Goal: Communication & Community: Answer question/provide support

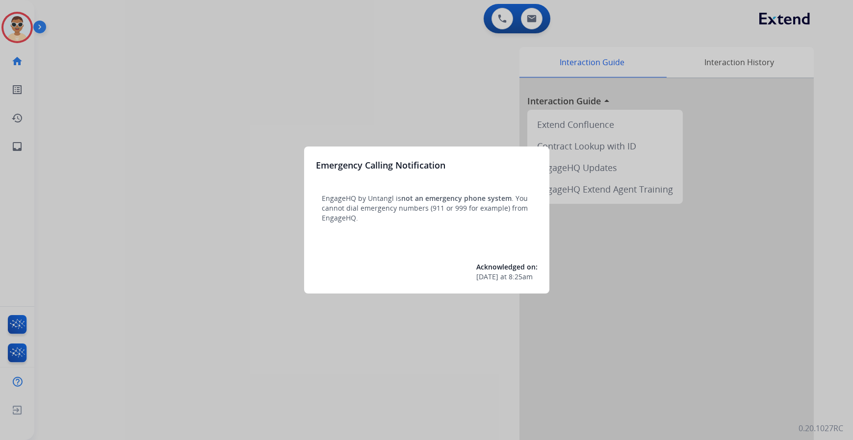
click at [158, 163] on div at bounding box center [426, 220] width 853 height 440
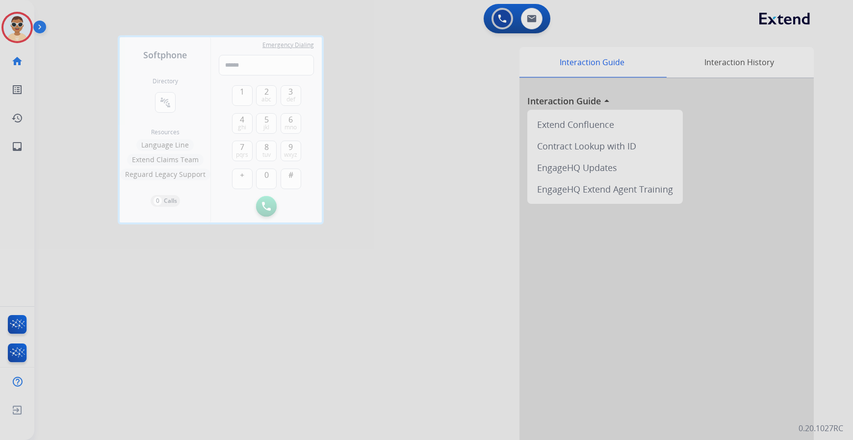
click at [247, 311] on div at bounding box center [426, 220] width 853 height 440
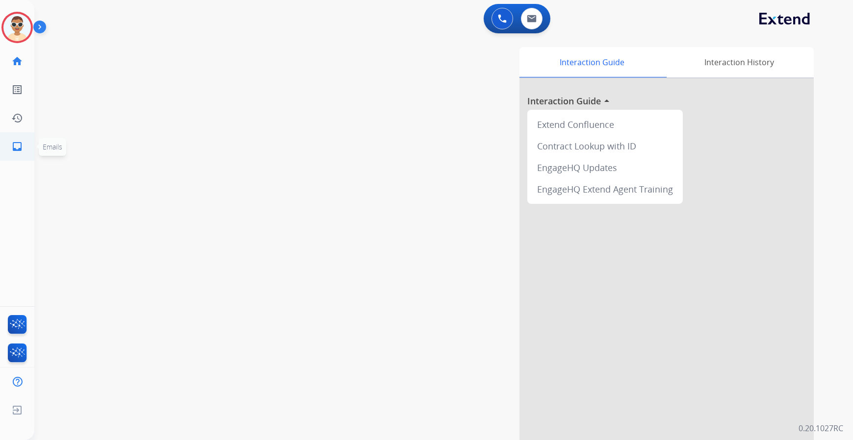
click at [12, 153] on link "inbox Emails" at bounding box center [16, 146] width 27 height 27
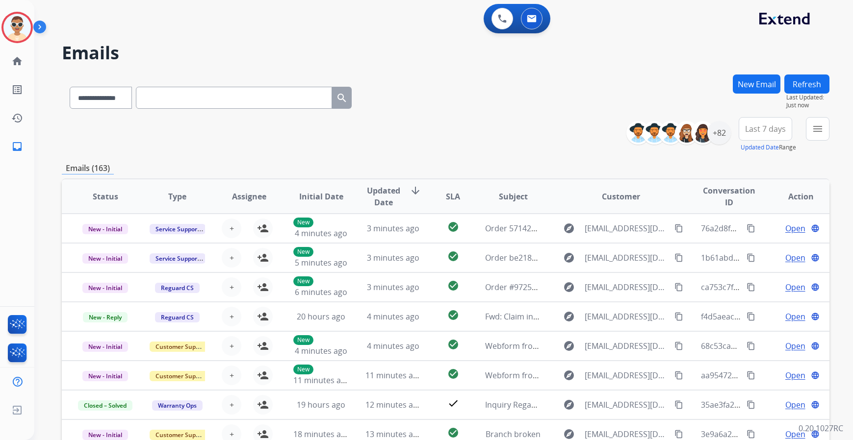
click at [750, 89] on button "New Email" at bounding box center [756, 84] width 48 height 19
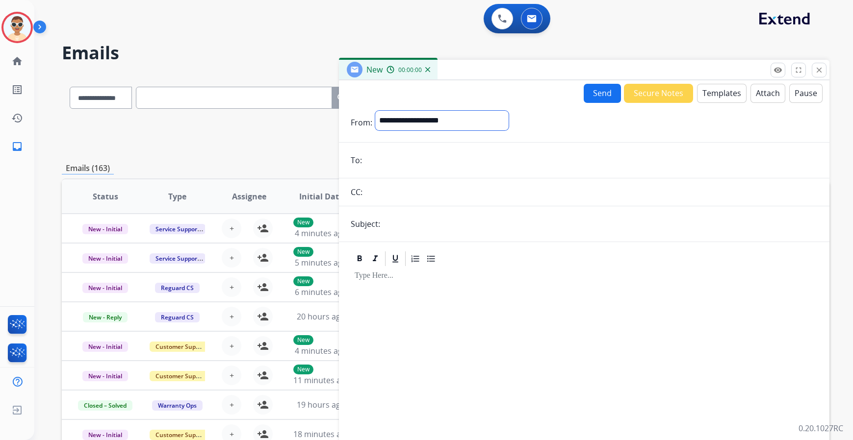
drag, startPoint x: 429, startPoint y: 120, endPoint x: 430, endPoint y: 130, distance: 9.8
click at [429, 120] on select "**********" at bounding box center [441, 121] width 133 height 20
click at [820, 67] on mat-icon "close" at bounding box center [818, 70] width 9 height 9
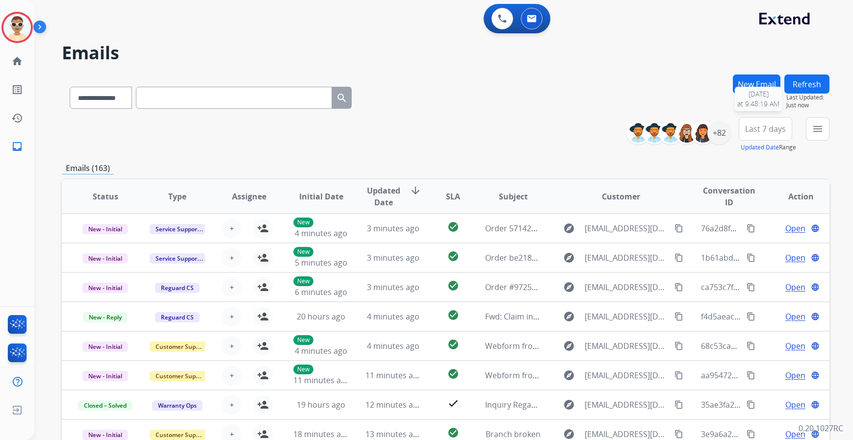
click at [820, 91] on button "Refresh" at bounding box center [806, 84] width 45 height 19
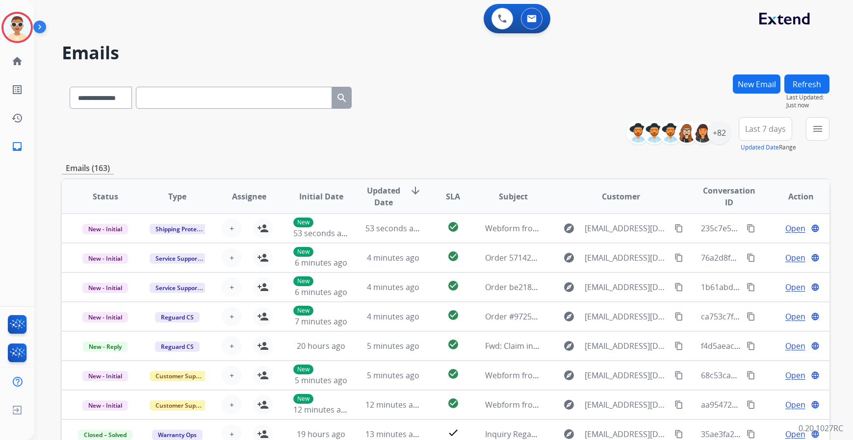
click at [794, 88] on button "Refresh" at bounding box center [806, 84] width 45 height 19
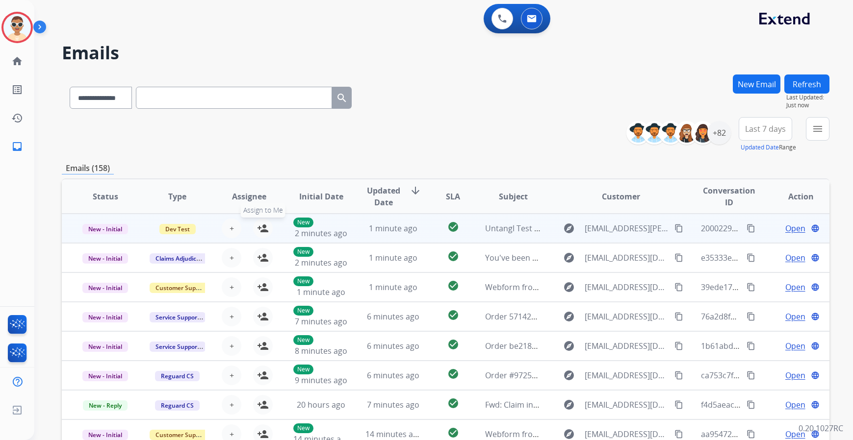
click at [264, 228] on mat-icon "person_add" at bounding box center [263, 229] width 12 height 12
click at [791, 228] on span "Open" at bounding box center [795, 229] width 20 height 12
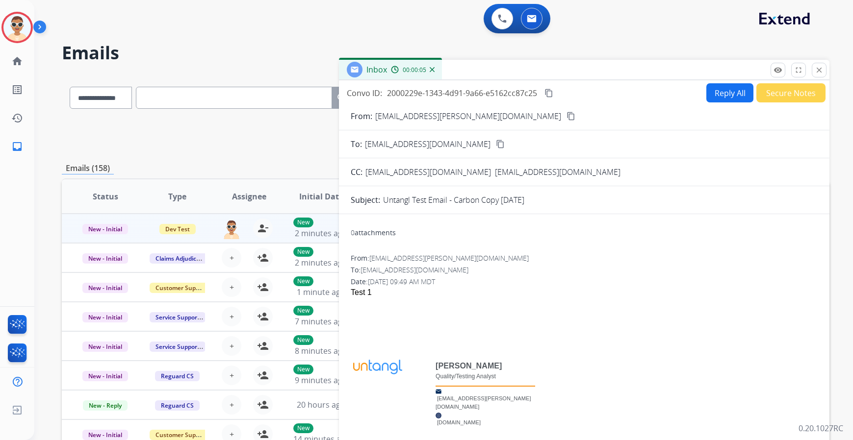
click at [728, 92] on button "Reply All" at bounding box center [729, 92] width 47 height 19
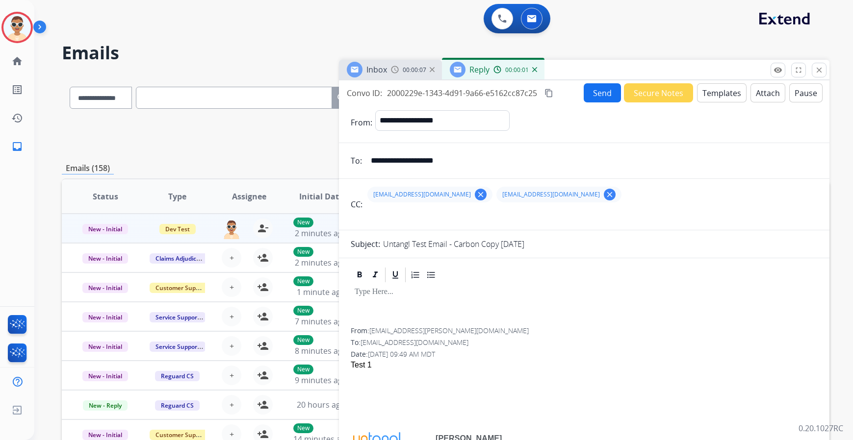
click at [719, 97] on button "Templates" at bounding box center [722, 92] width 50 height 19
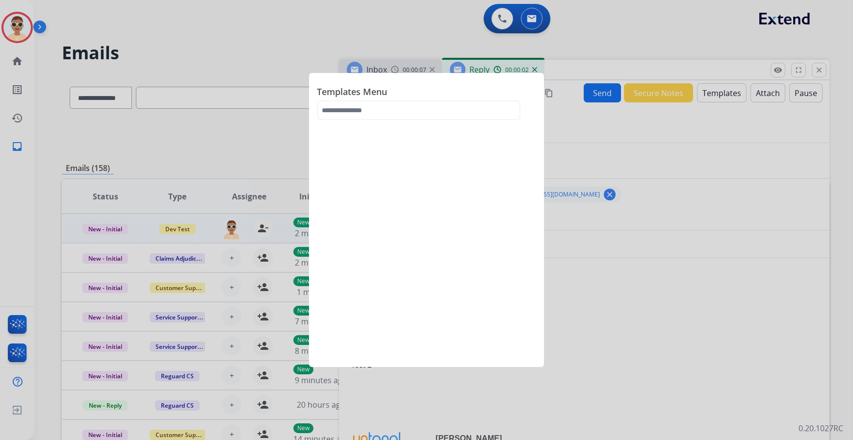
click at [641, 126] on div at bounding box center [426, 220] width 853 height 440
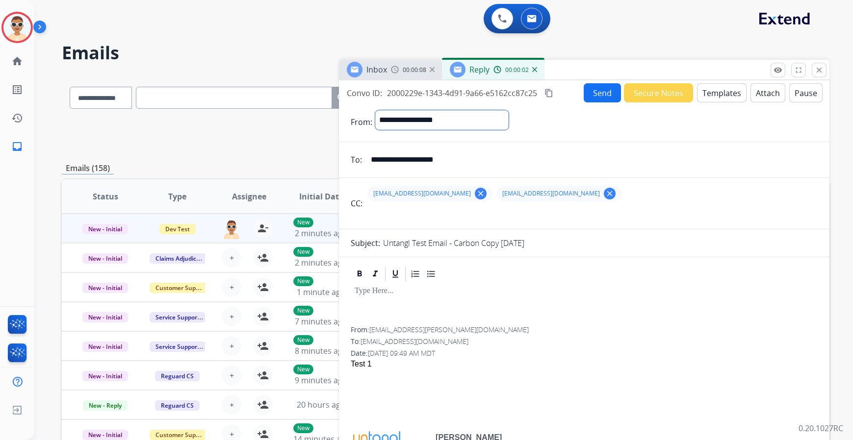
click at [508, 111] on select "**********" at bounding box center [441, 120] width 133 height 20
select select "**********"
click at [375, 110] on select "**********" at bounding box center [441, 120] width 133 height 20
click at [703, 90] on button "Templates" at bounding box center [722, 92] width 50 height 19
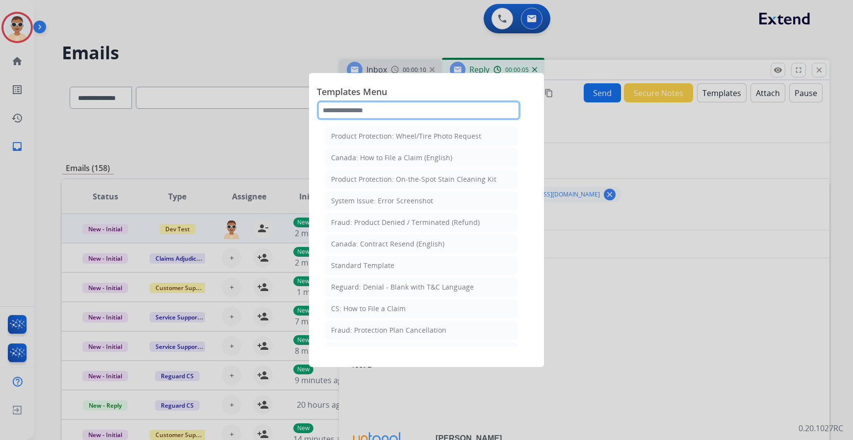
click at [403, 112] on input "text" at bounding box center [418, 110] width 203 height 20
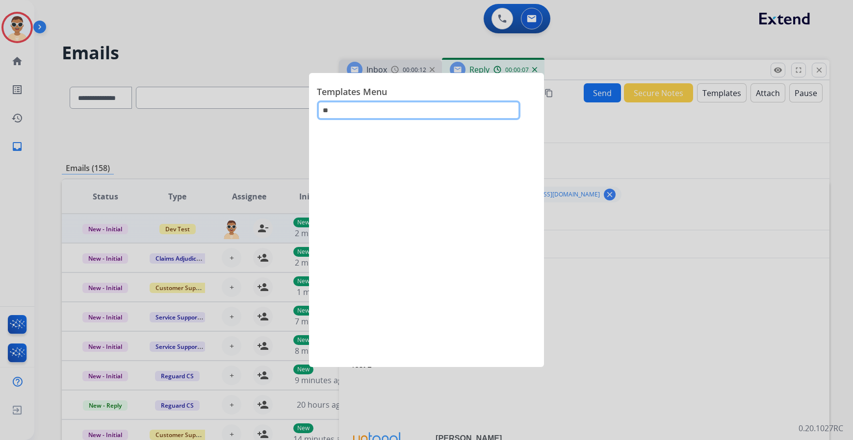
type input "*"
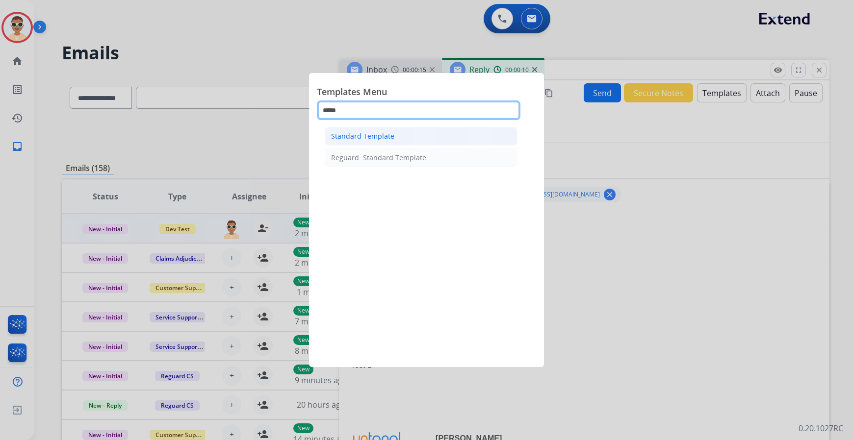
type input "*****"
click at [401, 129] on li "Standard Template" at bounding box center [421, 136] width 193 height 19
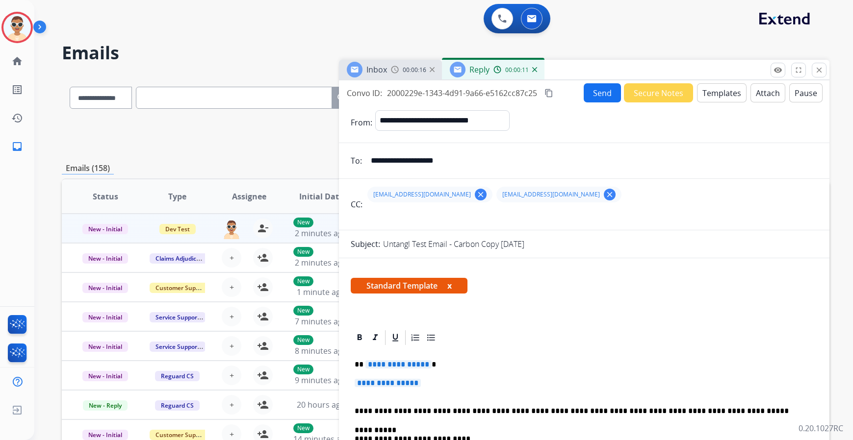
scroll to position [98, 0]
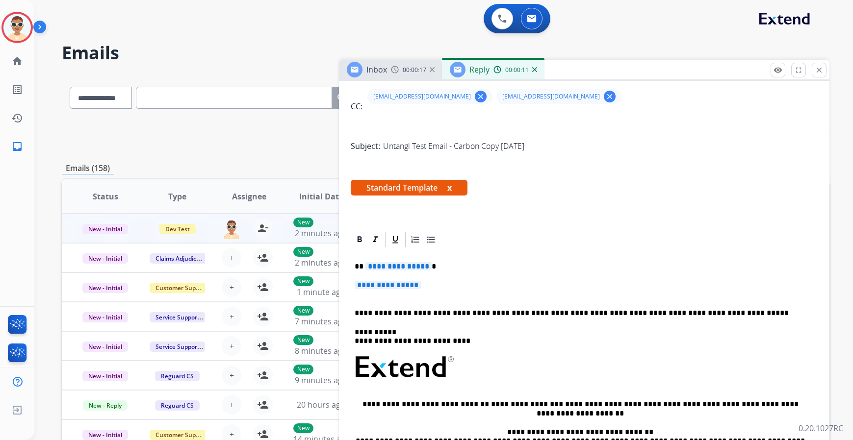
click at [401, 268] on span "**********" at bounding box center [398, 266] width 66 height 8
click at [395, 284] on span "**********" at bounding box center [387, 285] width 66 height 8
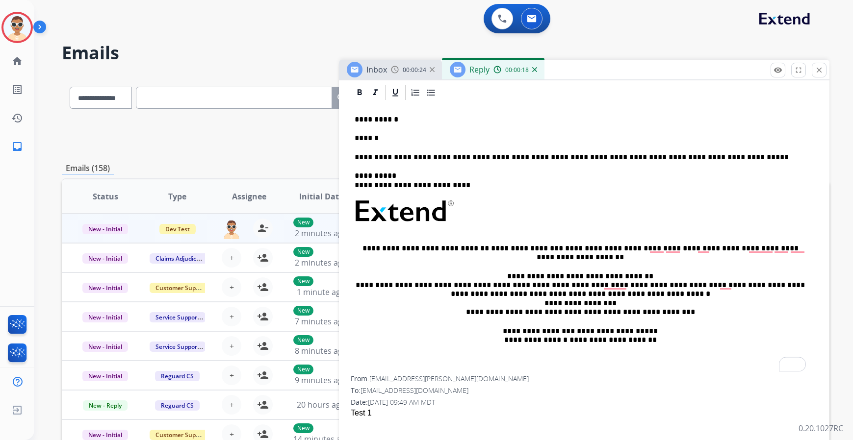
scroll to position [0, 0]
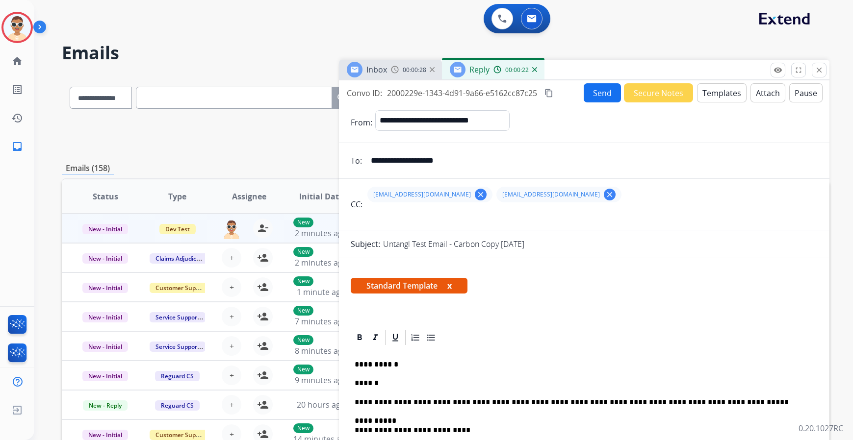
click at [599, 100] on button "Send" at bounding box center [601, 92] width 37 height 19
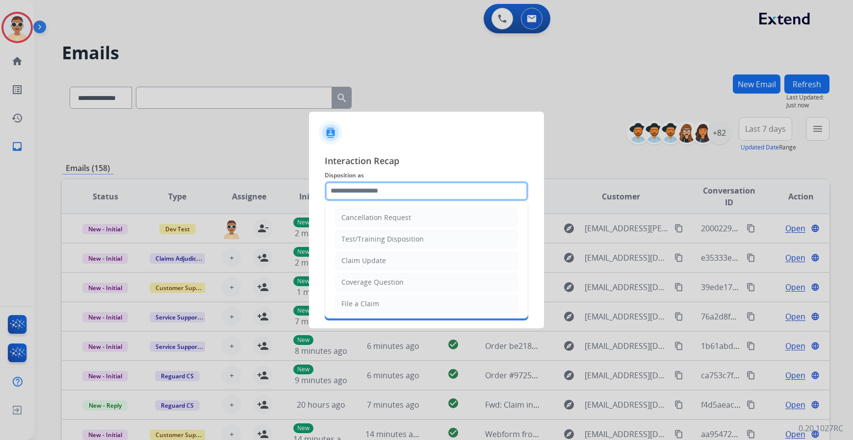
click at [409, 190] on input "text" at bounding box center [426, 191] width 203 height 20
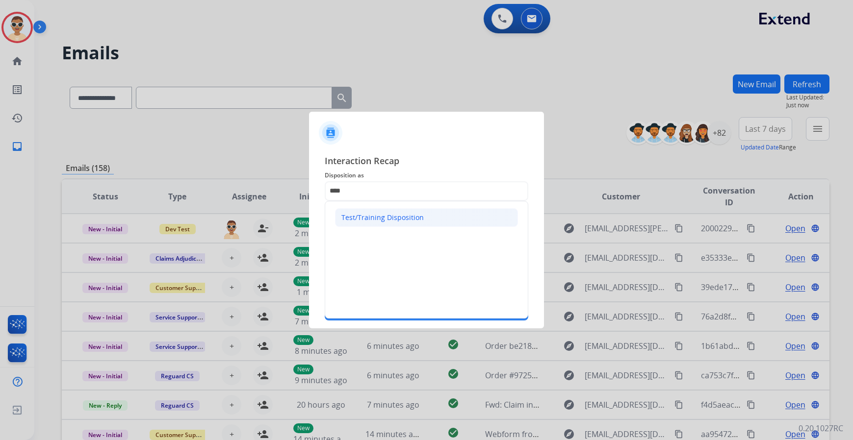
click at [391, 216] on div "Test/Training Disposition" at bounding box center [382, 218] width 82 height 10
type input "**********"
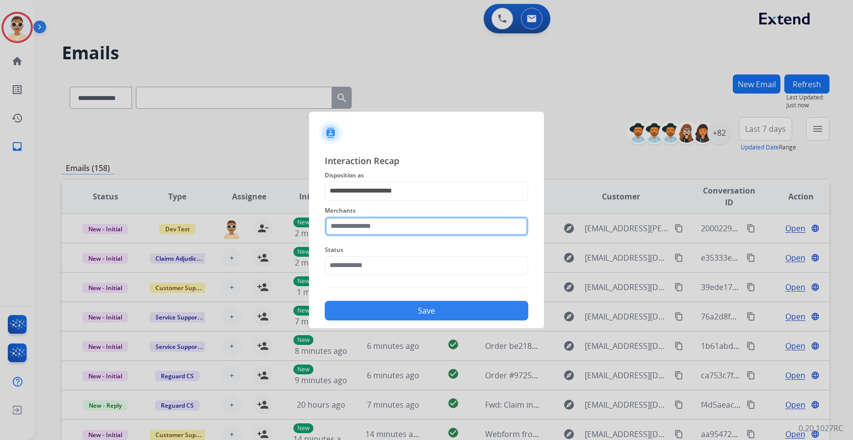
click at [389, 226] on input "text" at bounding box center [426, 227] width 203 height 20
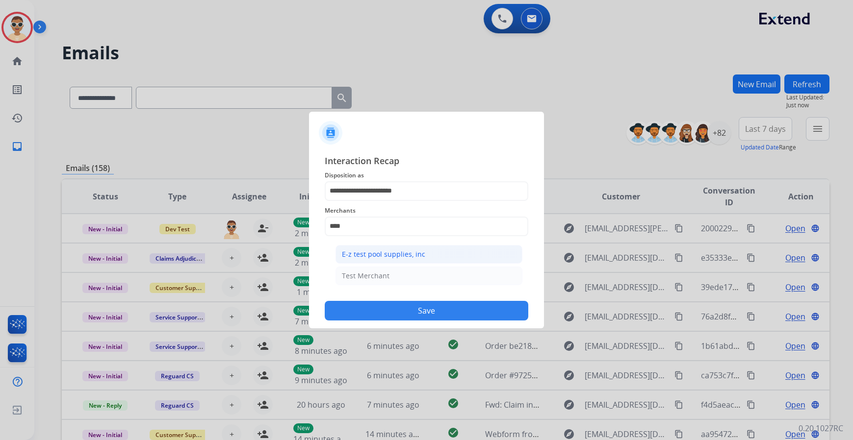
click at [382, 255] on div "E-z test pool supplies, inc" at bounding box center [383, 255] width 83 height 10
type input "**********"
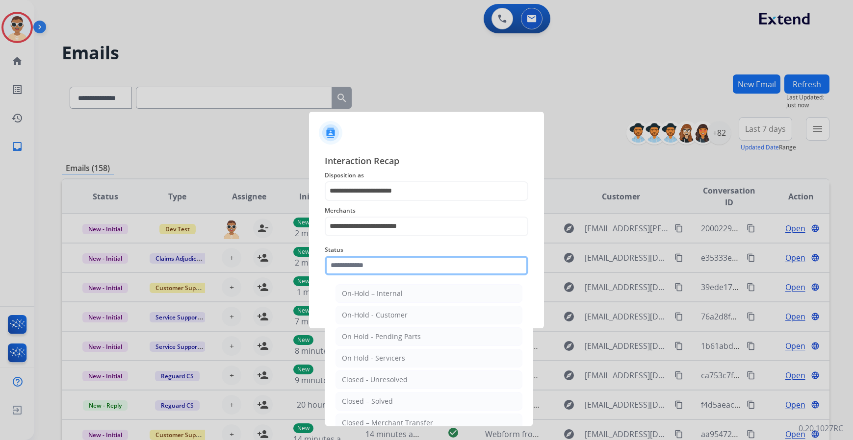
click at [375, 262] on input "text" at bounding box center [426, 266] width 203 height 20
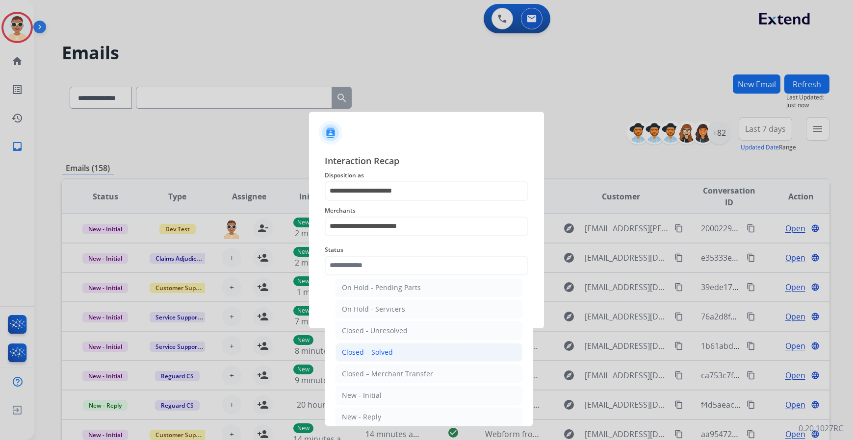
click at [377, 356] on div "Closed – Solved" at bounding box center [367, 353] width 51 height 10
type input "**********"
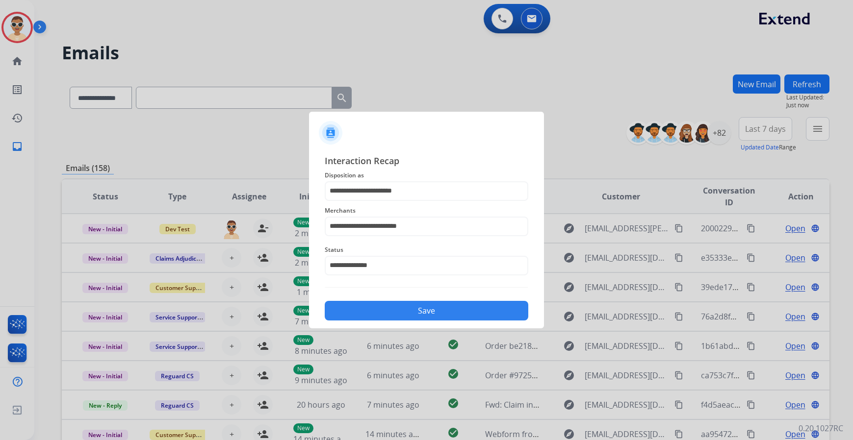
click at [407, 308] on button "Save" at bounding box center [426, 311] width 203 height 20
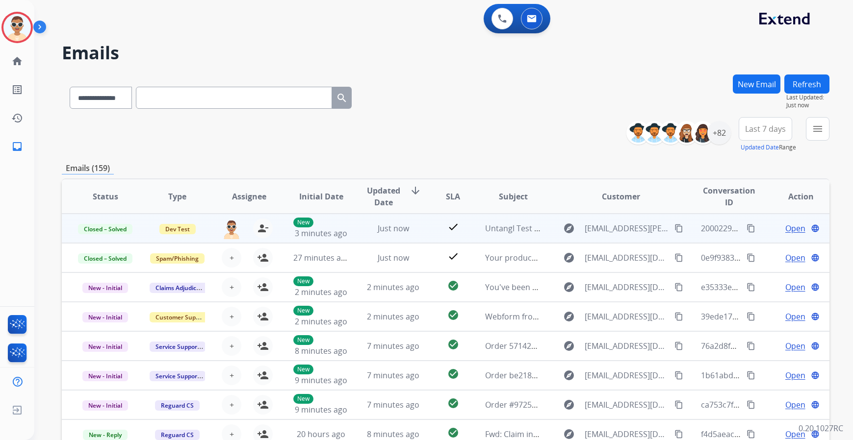
click at [746, 226] on mat-icon "content_copy" at bounding box center [750, 228] width 9 height 9
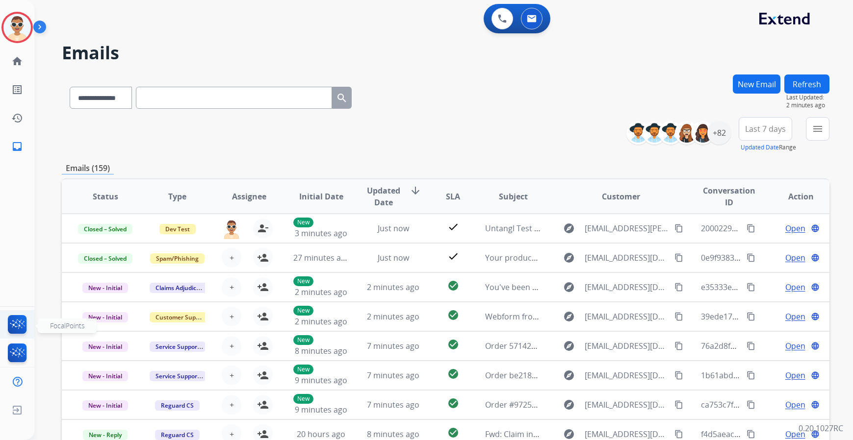
click at [14, 329] on img at bounding box center [17, 326] width 23 height 23
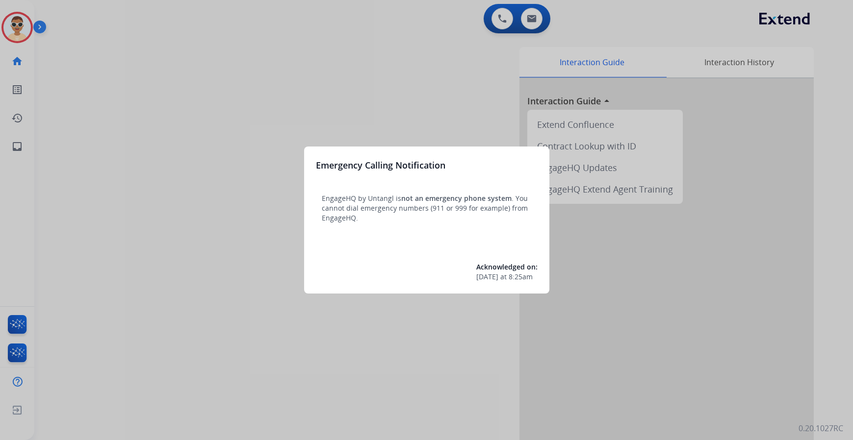
click at [424, 347] on div at bounding box center [426, 220] width 853 height 440
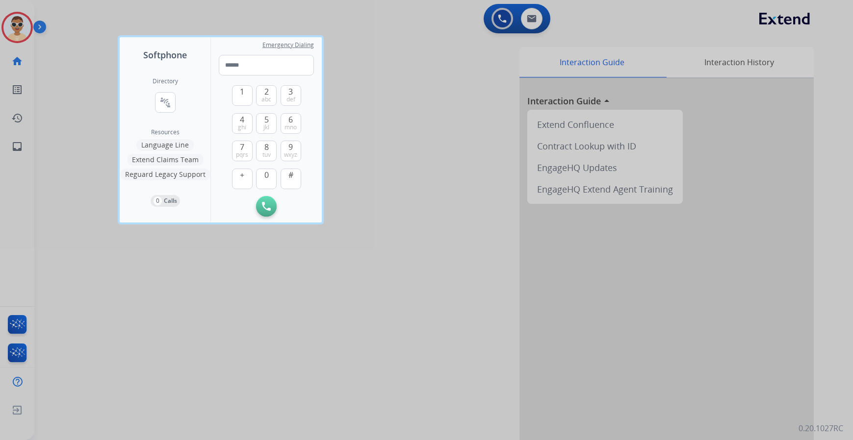
click at [48, 45] on div at bounding box center [426, 220] width 853 height 440
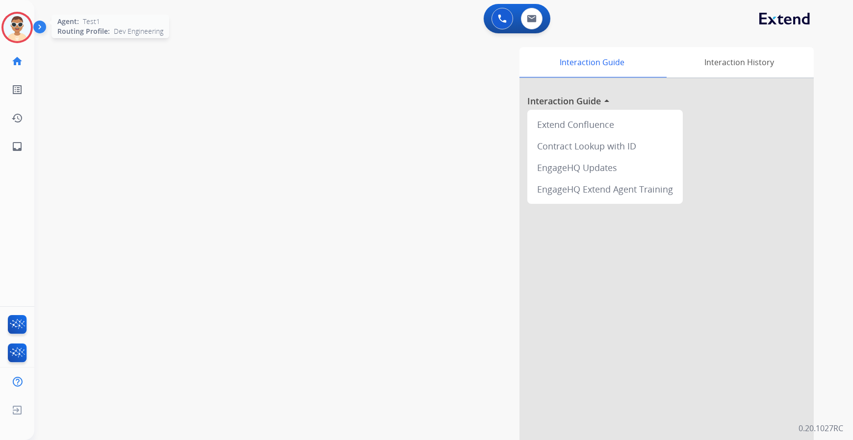
click at [14, 27] on img at bounding box center [16, 27] width 27 height 27
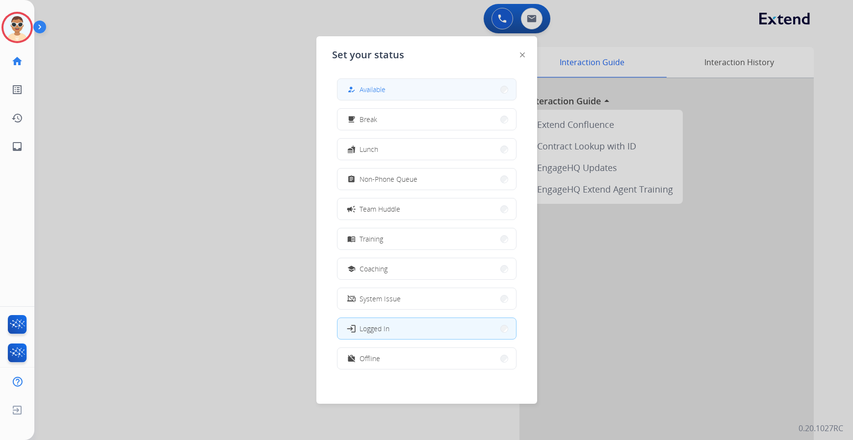
click at [378, 91] on span "Available" at bounding box center [372, 89] width 26 height 10
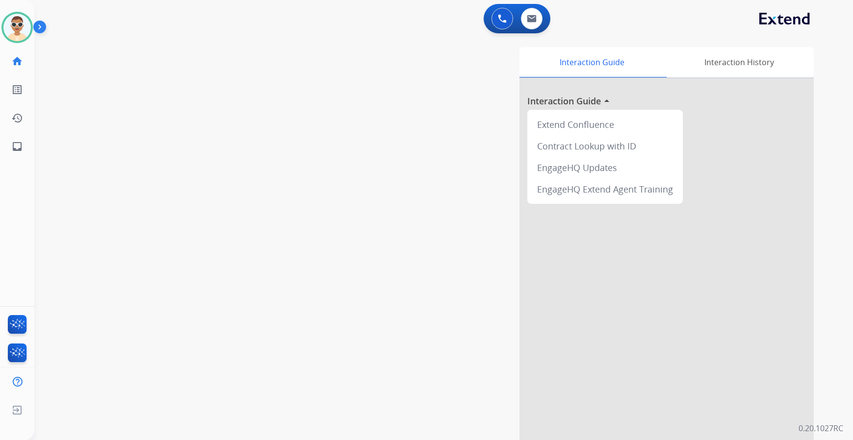
click at [649, 31] on div "0 Voice Interactions 0 Email Interactions" at bounding box center [437, 19] width 783 height 31
click at [427, 281] on div "Interaction Guide Interaction History Interaction Guide arrow_drop_up Extend Co…" at bounding box center [563, 245] width 499 height 397
drag, startPoint x: 427, startPoint y: 281, endPoint x: 382, endPoint y: 251, distance: 54.0
click at [426, 277] on div "Interaction Guide Interaction History Interaction Guide arrow_drop_up Extend Co…" at bounding box center [563, 245] width 499 height 397
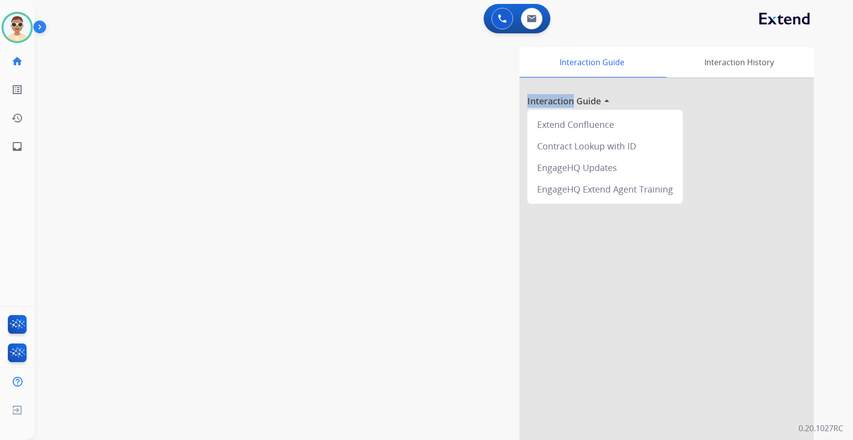
click at [375, 250] on div "Interaction Guide Interaction History Interaction Guide arrow_drop_up Extend Co…" at bounding box center [563, 245] width 499 height 397
click at [375, 249] on div "Interaction Guide Interaction History Interaction Guide arrow_drop_up Extend Co…" at bounding box center [563, 245] width 499 height 397
drag, startPoint x: 375, startPoint y: 249, endPoint x: 358, endPoint y: 170, distance: 80.7
click at [375, 248] on div "Interaction Guide Interaction History Interaction Guide arrow_drop_up Extend Co…" at bounding box center [563, 245] width 499 height 397
click at [38, 27] on img at bounding box center [41, 29] width 17 height 19
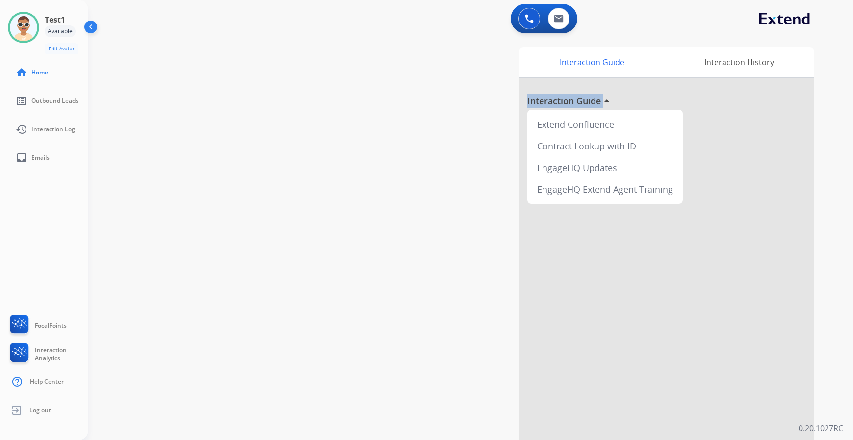
click at [89, 27] on img at bounding box center [91, 29] width 19 height 19
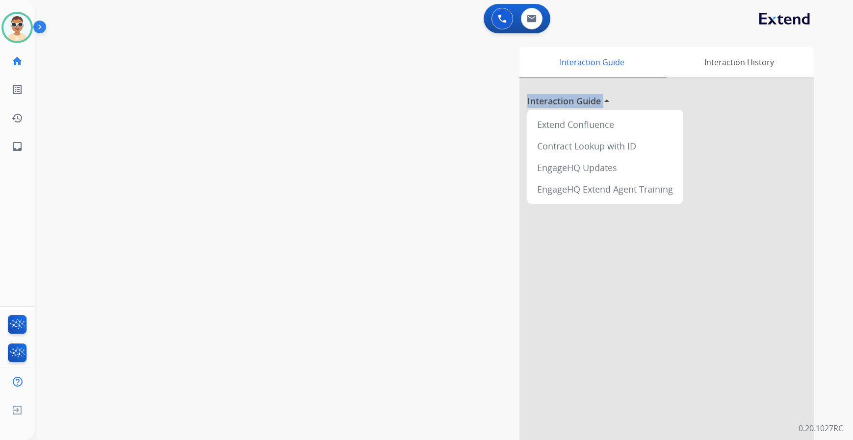
click at [195, 94] on div "swap_horiz Break voice bridge close_fullscreen Connect 3-Way Call merge_type Se…" at bounding box center [431, 239] width 795 height 409
click at [384, 100] on div "Interaction Guide Interaction History Interaction Guide arrow_drop_up Extend Co…" at bounding box center [563, 245] width 499 height 397
click at [463, 268] on div "Interaction Guide Interaction History Interaction Guide arrow_drop_up Extend Co…" at bounding box center [563, 245] width 499 height 397
click at [260, 229] on div "swap_horiz Break voice bridge close_fullscreen Connect 3-Way Call merge_type Se…" at bounding box center [431, 239] width 795 height 409
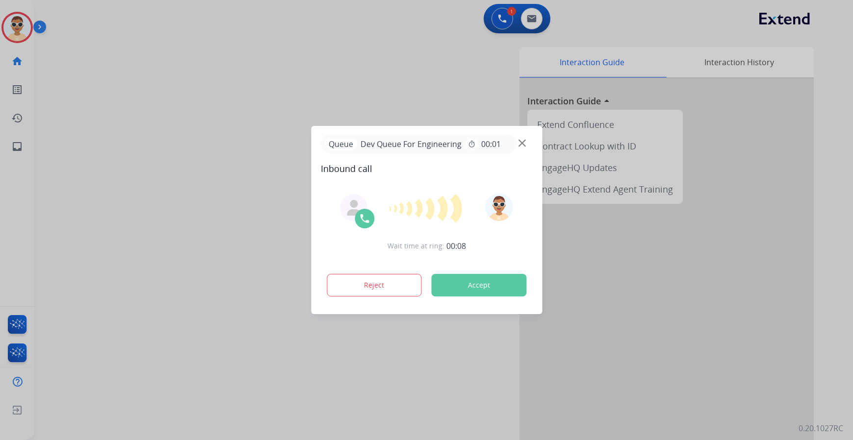
click at [458, 286] on button "Accept" at bounding box center [478, 285] width 95 height 23
click at [473, 284] on button "Accept" at bounding box center [478, 285] width 95 height 23
click at [472, 284] on button "Accept" at bounding box center [478, 285] width 95 height 23
click at [472, 285] on div "Interaction Guide Interaction History Interaction Guide arrow_drop_up Extend Co…" at bounding box center [563, 245] width 499 height 397
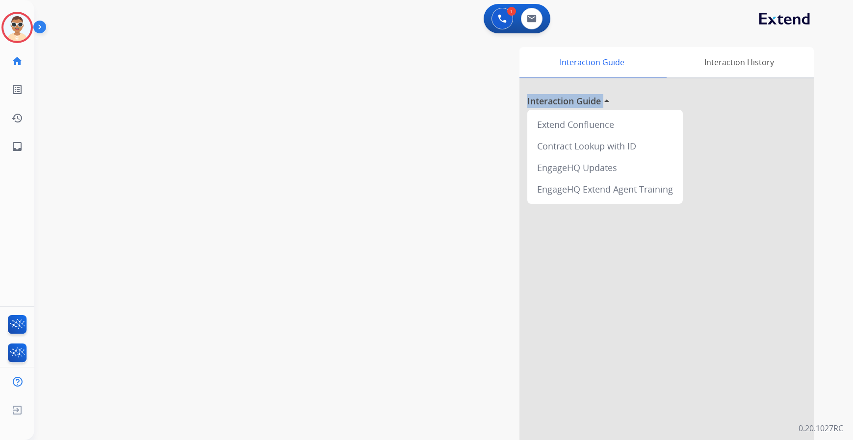
click at [472, 285] on div "Interaction Guide Interaction History Interaction Guide arrow_drop_up Extend Co…" at bounding box center [563, 245] width 499 height 397
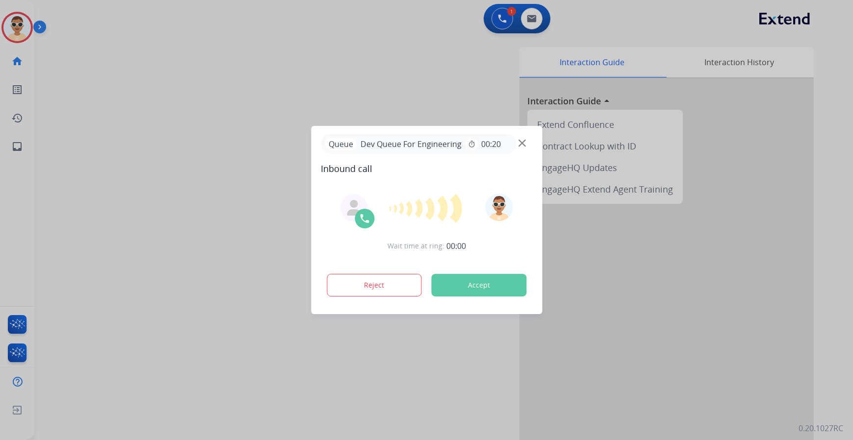
click at [464, 272] on div "Reject Accept" at bounding box center [426, 283] width 211 height 30
click at [469, 295] on button "Accept" at bounding box center [478, 285] width 95 height 23
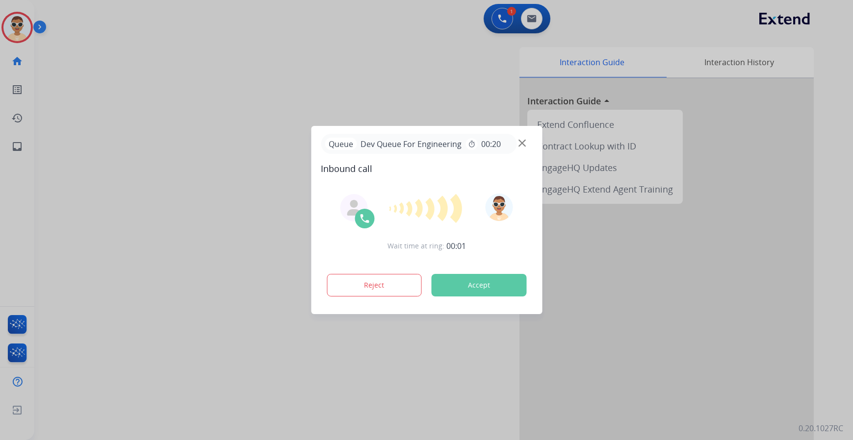
click at [469, 295] on button "Accept" at bounding box center [478, 285] width 95 height 23
click at [270, 193] on div at bounding box center [426, 220] width 853 height 440
click at [491, 285] on button "Accept" at bounding box center [478, 285] width 95 height 23
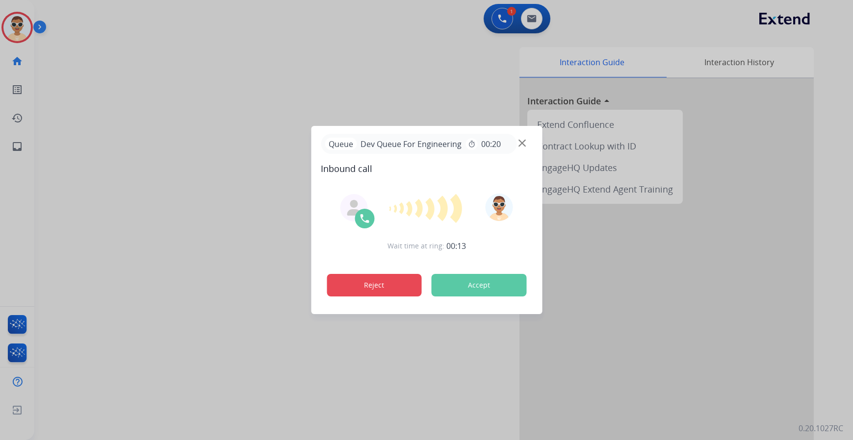
drag, startPoint x: 491, startPoint y: 285, endPoint x: 391, endPoint y: 286, distance: 100.0
click at [488, 285] on button "Accept" at bounding box center [478, 285] width 95 height 23
click at [379, 289] on button "Reject" at bounding box center [373, 285] width 95 height 23
click at [482, 289] on button "Accept" at bounding box center [478, 285] width 95 height 23
click at [482, 287] on button "Accept" at bounding box center [478, 285] width 95 height 23
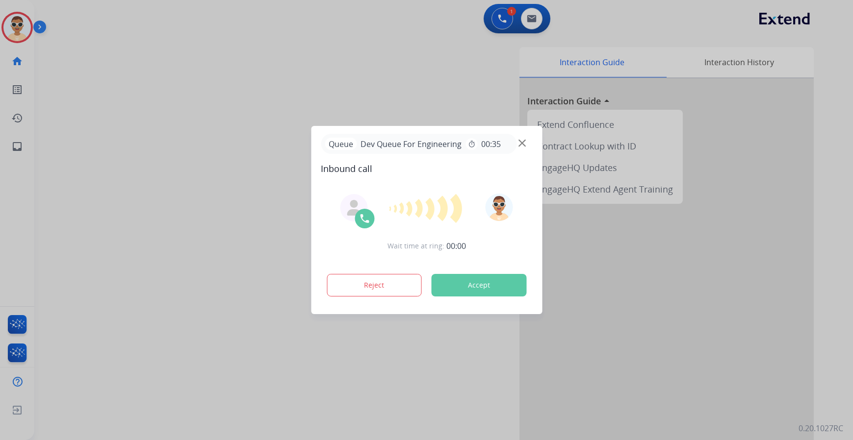
click at [482, 285] on button "Accept" at bounding box center [478, 285] width 95 height 23
click at [518, 146] on img at bounding box center [521, 143] width 7 height 7
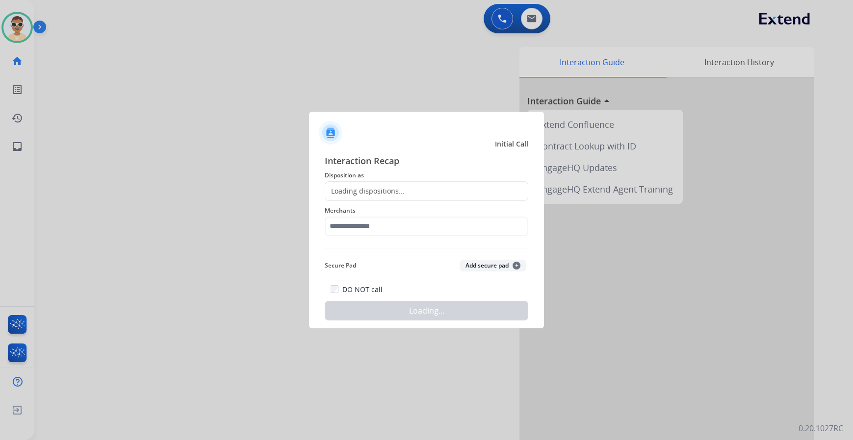
click at [327, 202] on div "Merchants" at bounding box center [426, 220] width 203 height 39
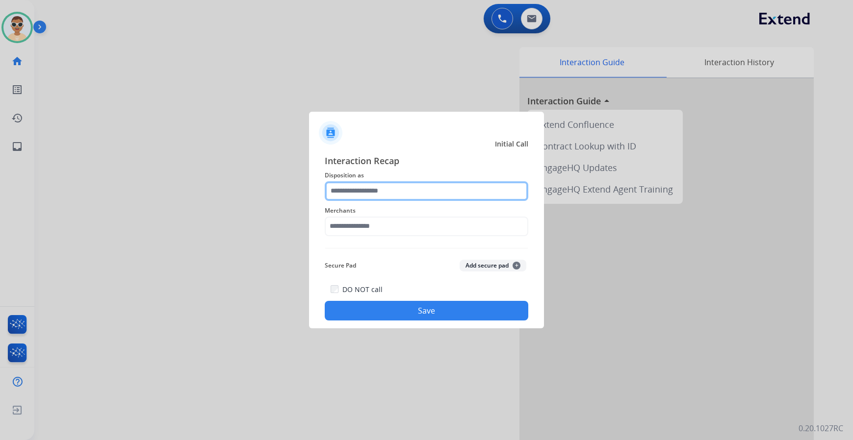
click at [370, 195] on input "text" at bounding box center [426, 191] width 203 height 20
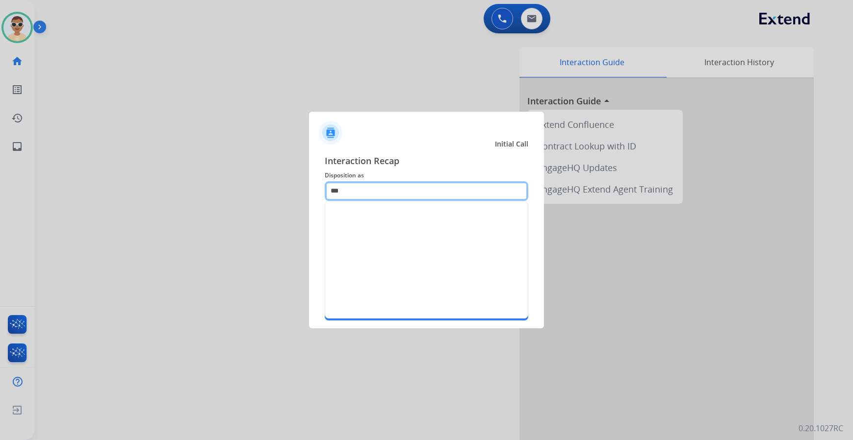
click at [370, 195] on input "***" at bounding box center [426, 191] width 203 height 20
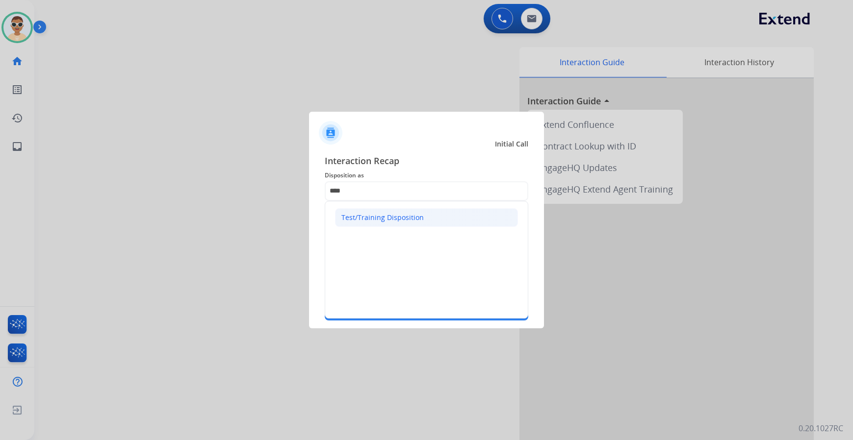
click at [380, 218] on div "Test/Training Disposition" at bounding box center [382, 218] width 82 height 10
type input "**********"
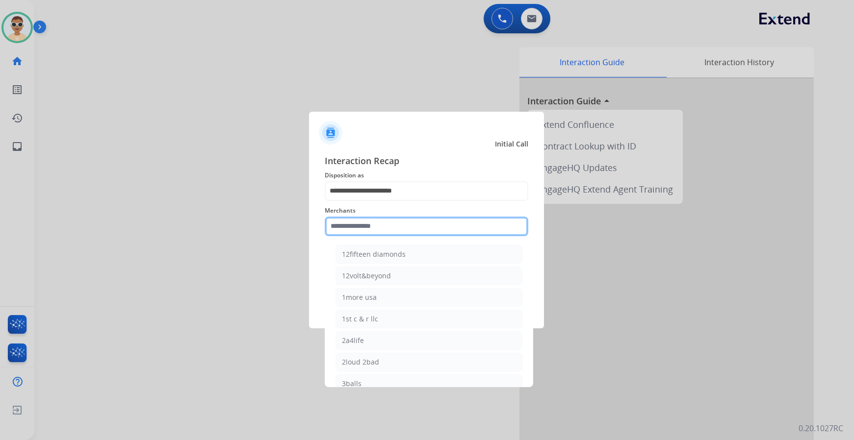
click at [375, 234] on input "text" at bounding box center [426, 227] width 203 height 20
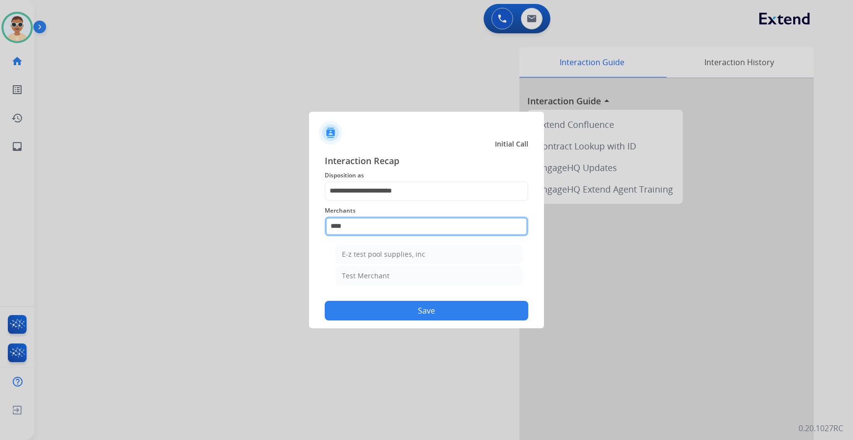
type input "**********"
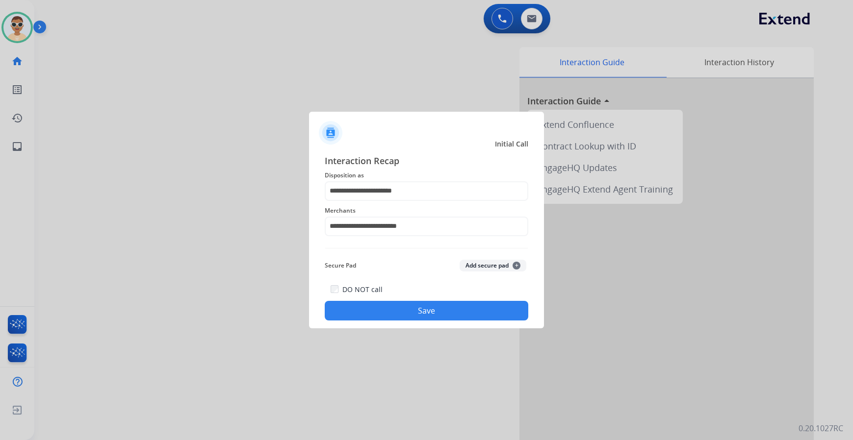
click at [441, 311] on button "Save" at bounding box center [426, 311] width 203 height 20
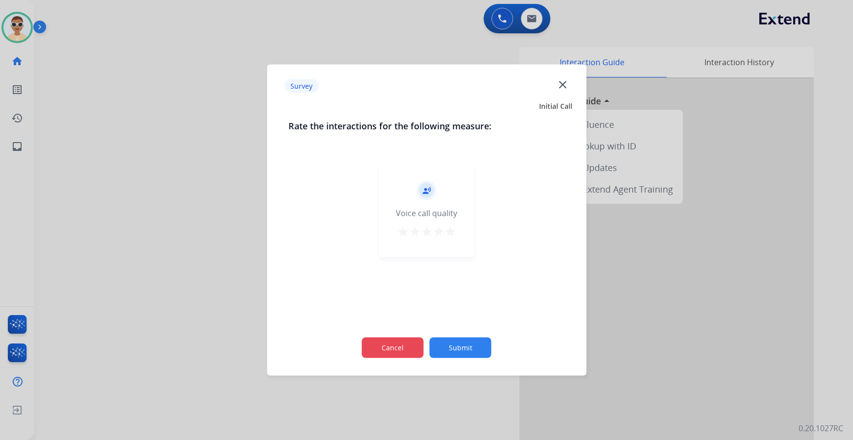
drag, startPoint x: 391, startPoint y: 345, endPoint x: 401, endPoint y: 348, distance: 10.2
click at [401, 348] on button "Cancel" at bounding box center [393, 348] width 62 height 21
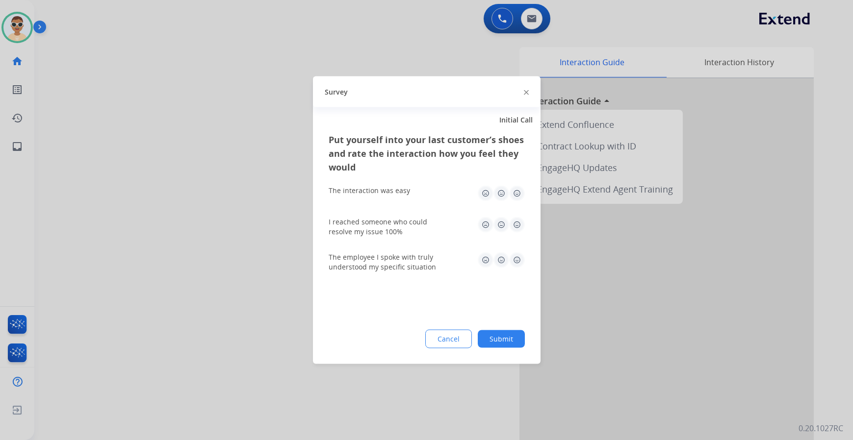
click at [401, 348] on div "Cancel Submit" at bounding box center [426, 339] width 196 height 19
click at [462, 331] on button "Cancel" at bounding box center [449, 340] width 46 height 18
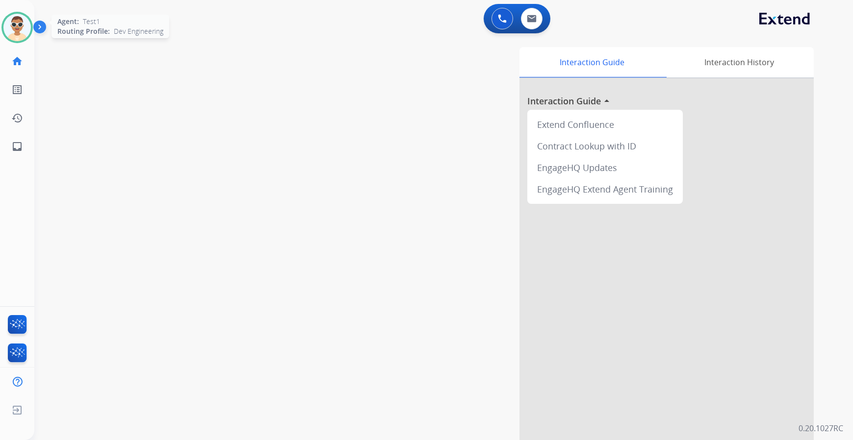
click at [17, 32] on img at bounding box center [16, 27] width 27 height 27
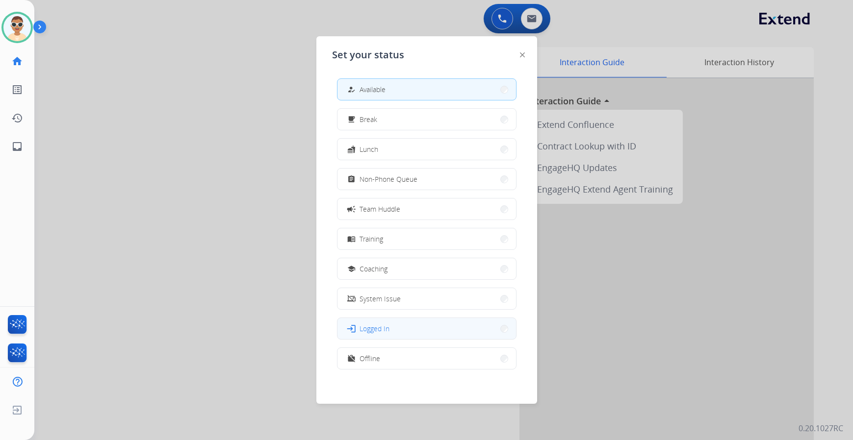
scroll to position [3, 0]
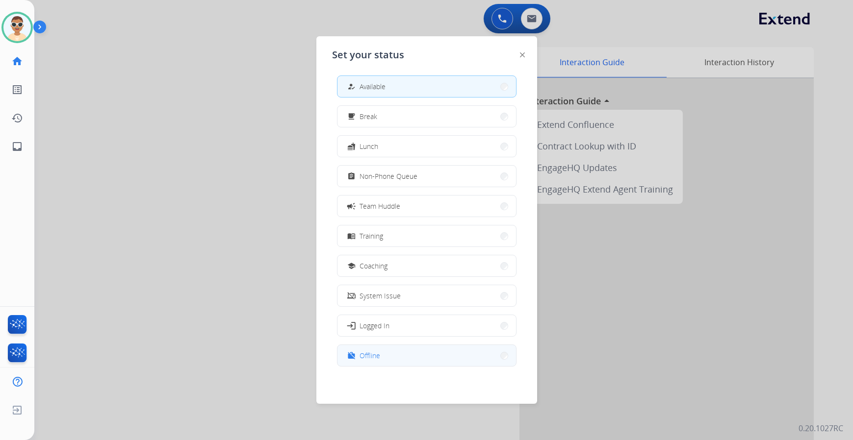
click at [384, 358] on button "work_off Offline" at bounding box center [426, 355] width 178 height 21
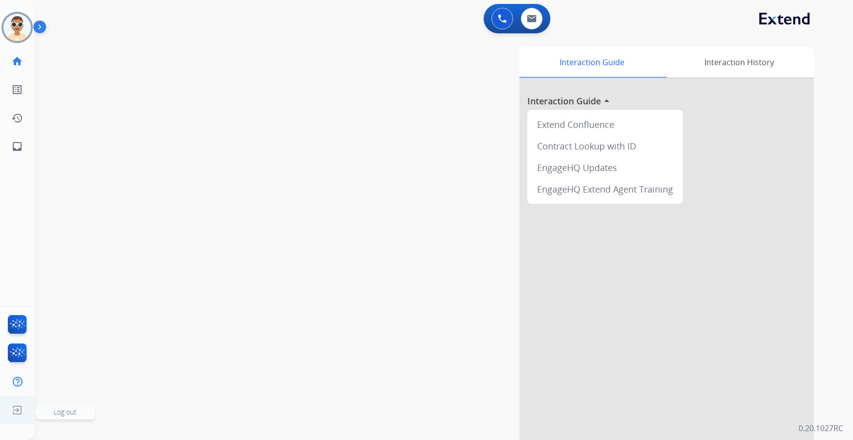
click at [13, 407] on img at bounding box center [17, 410] width 18 height 19
click at [20, 410] on img at bounding box center [17, 410] width 18 height 19
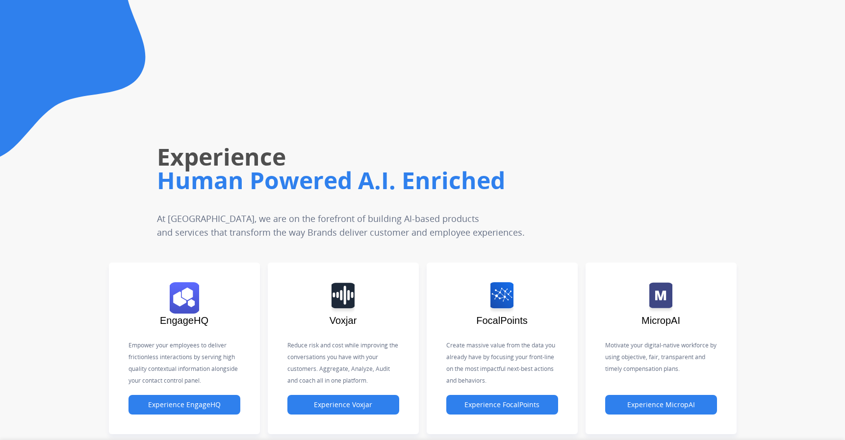
click at [588, 115] on div "Experience Human Powered A.I. Enriched At [GEOGRAPHIC_DATA], we are on the fore…" at bounding box center [359, 139] width 482 height 200
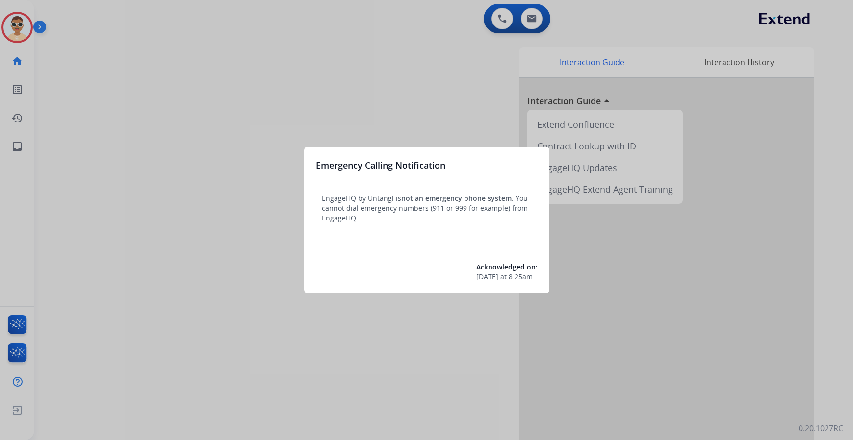
click at [89, 138] on div at bounding box center [426, 220] width 853 height 440
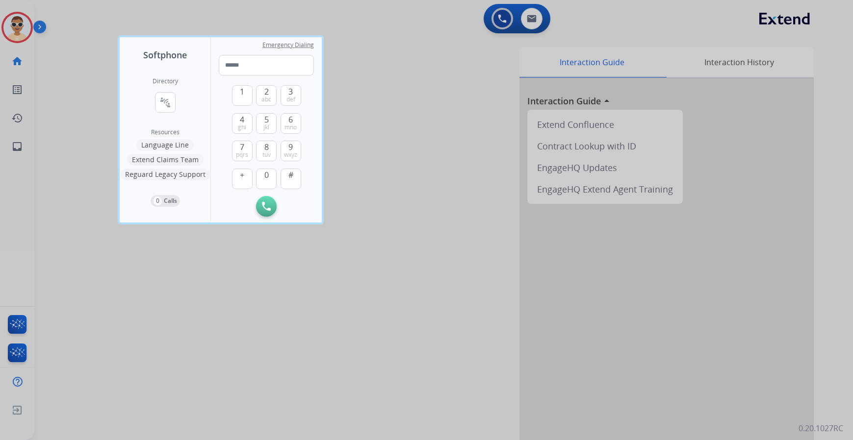
click at [28, 152] on div at bounding box center [426, 220] width 853 height 440
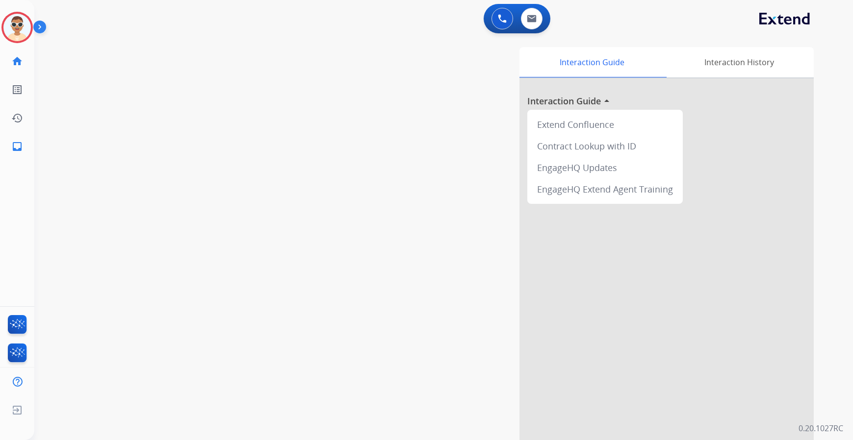
click at [28, 152] on link "inbox Emails" at bounding box center [16, 146] width 27 height 27
select select "**********"
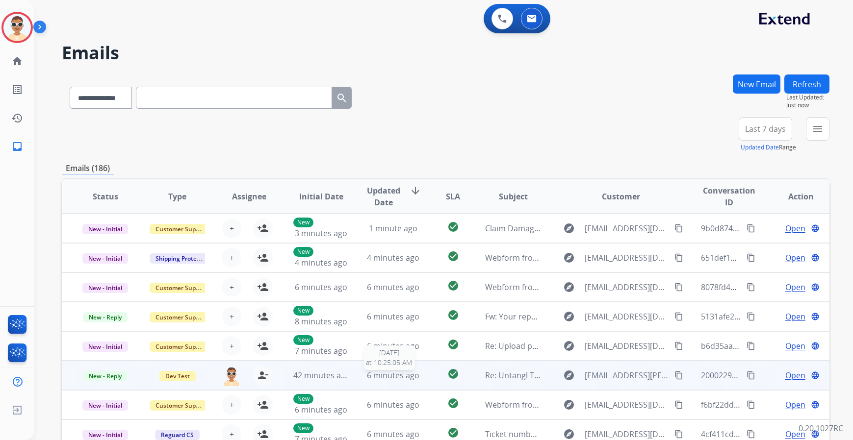
scroll to position [1, 0]
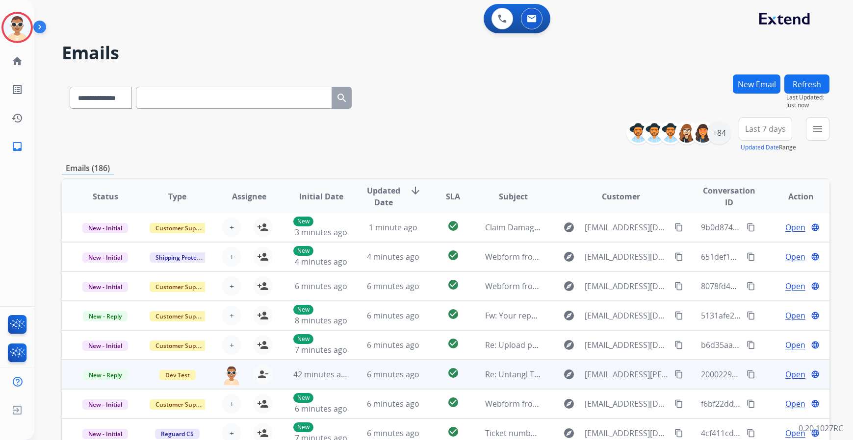
click at [785, 377] on span "Open" at bounding box center [795, 375] width 20 height 12
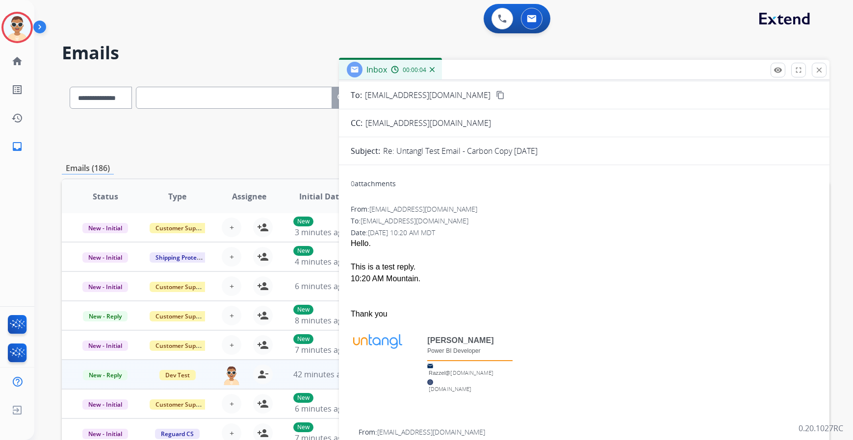
scroll to position [0, 0]
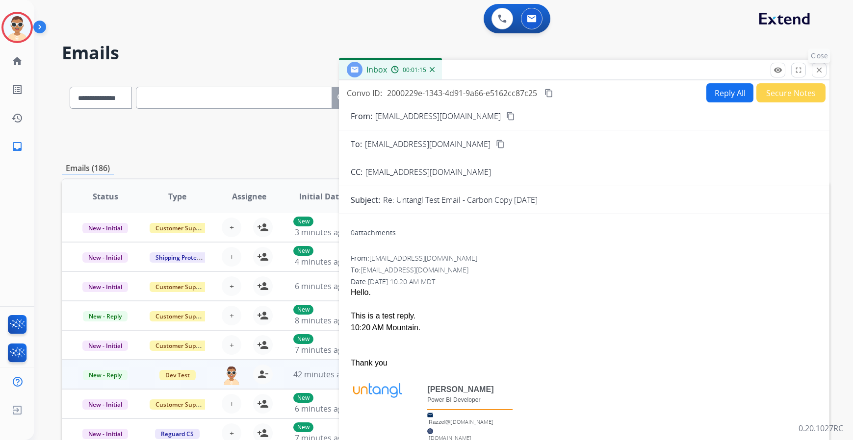
click at [819, 74] on mat-icon "close" at bounding box center [818, 70] width 9 height 9
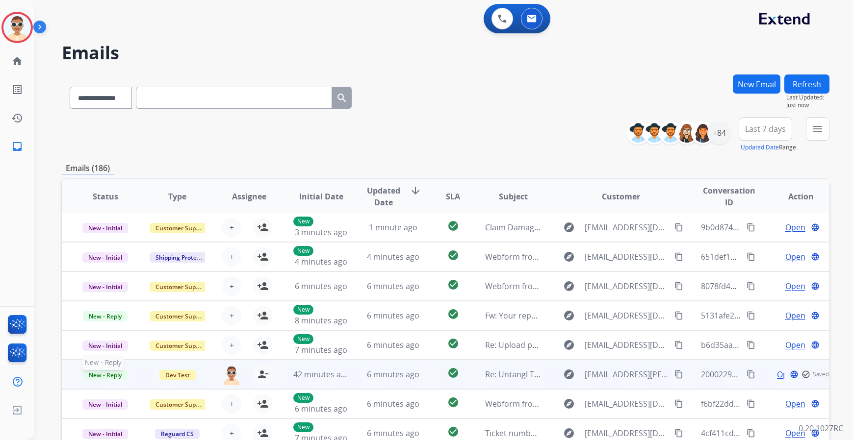
click at [115, 377] on span "New - Reply" at bounding box center [105, 375] width 45 height 10
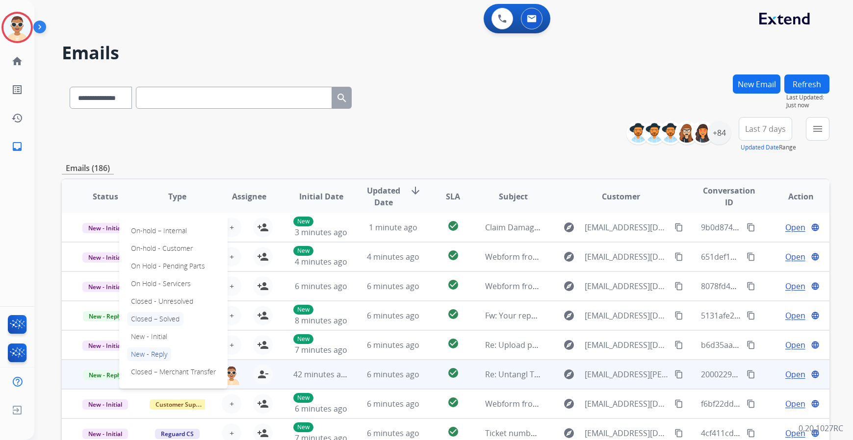
click at [165, 317] on p "Closed – Solved" at bounding box center [155, 319] width 56 height 14
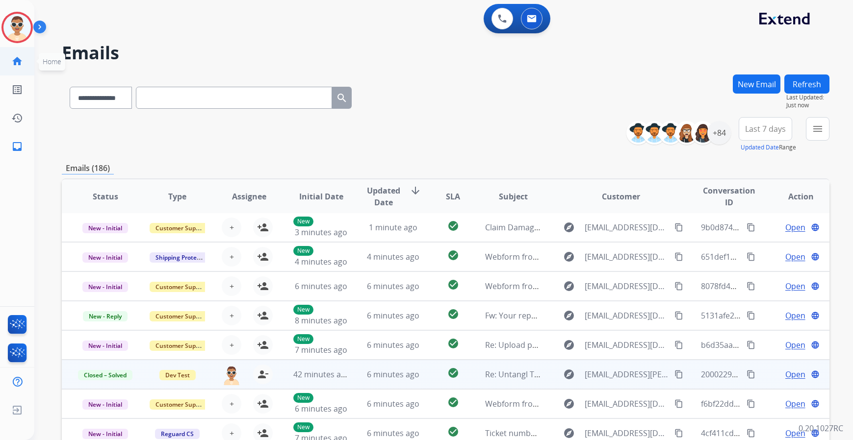
click at [14, 55] on mat-icon "home" at bounding box center [17, 61] width 12 height 12
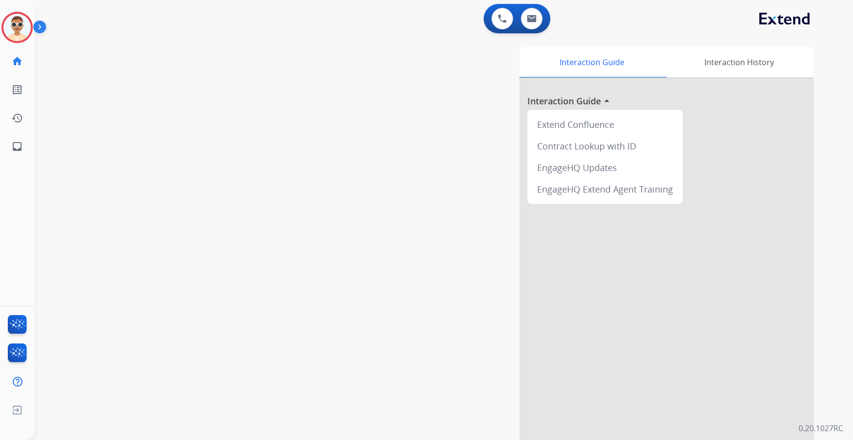
click at [37, 25] on img at bounding box center [41, 29] width 17 height 19
